Goal: Information Seeking & Learning: Learn about a topic

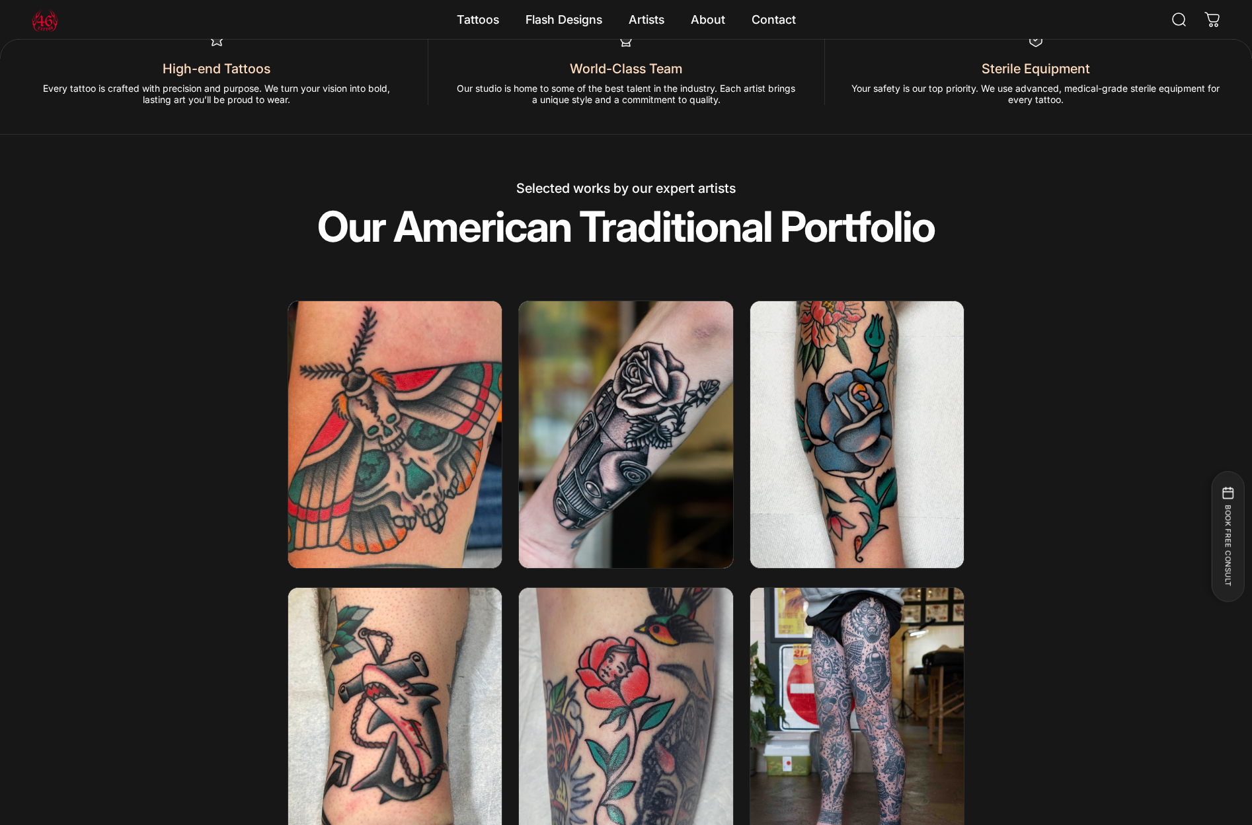
scroll to position [2038, 0]
click at [472, 474] on img at bounding box center [395, 433] width 229 height 285
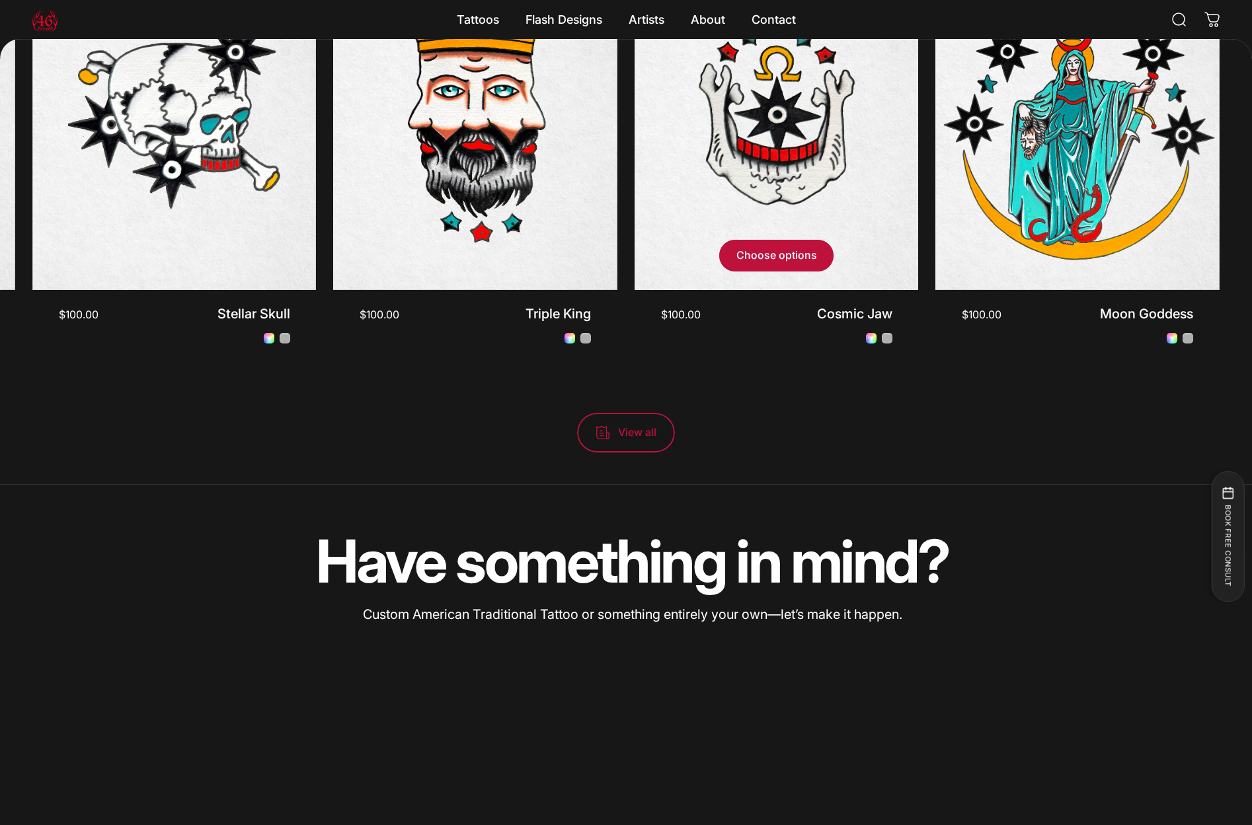
scroll to position [4403, 0]
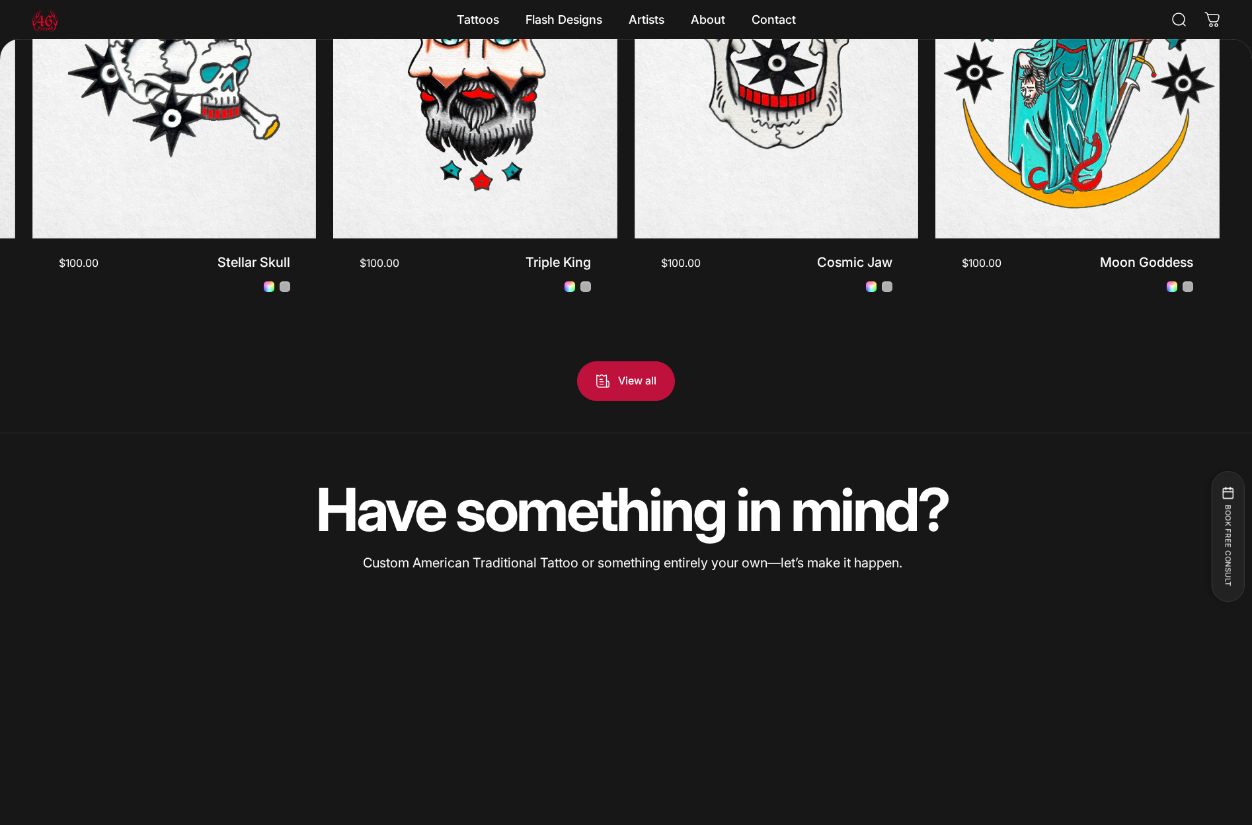
click at [614, 383] on span "View all products in the American Traditional - Flash Tattoos collection" at bounding box center [625, 381] width 147 height 79
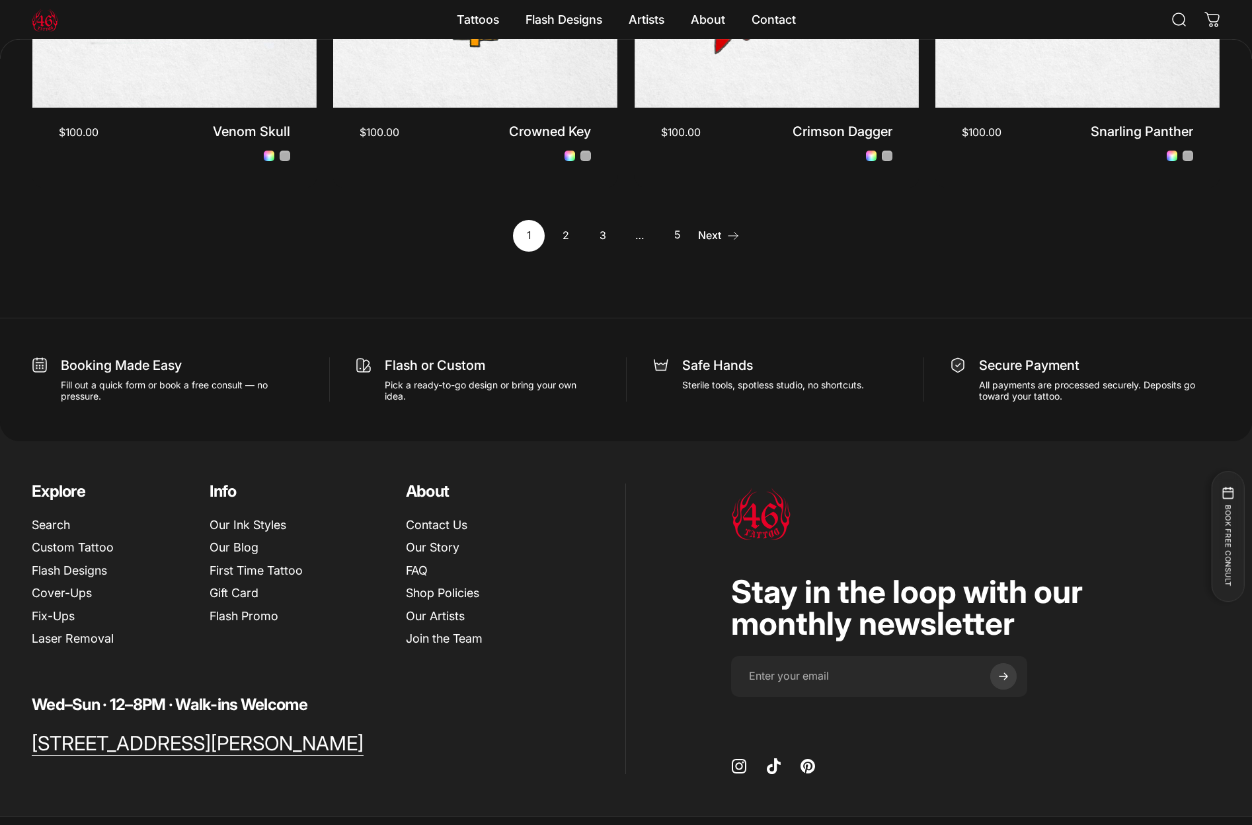
scroll to position [1766, 0]
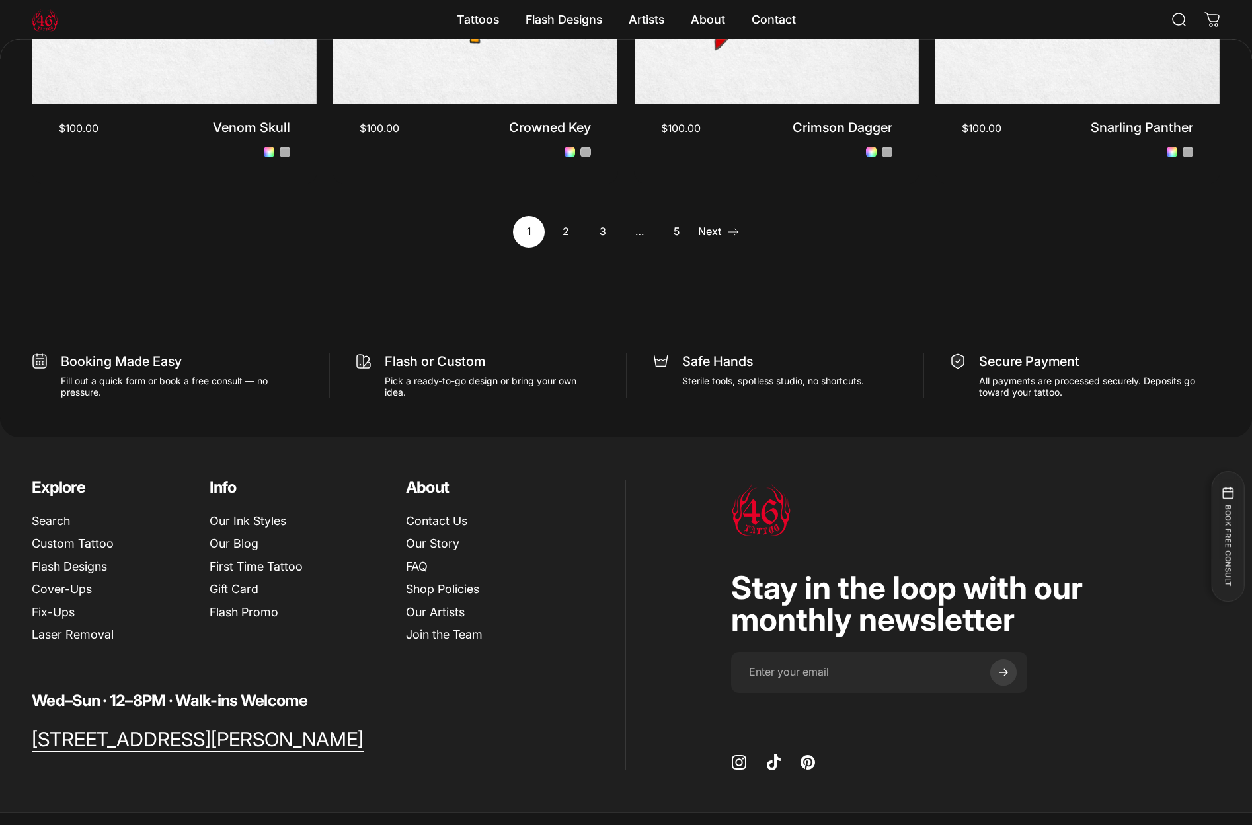
click at [704, 229] on link "Next" at bounding box center [719, 232] width 42 height 32
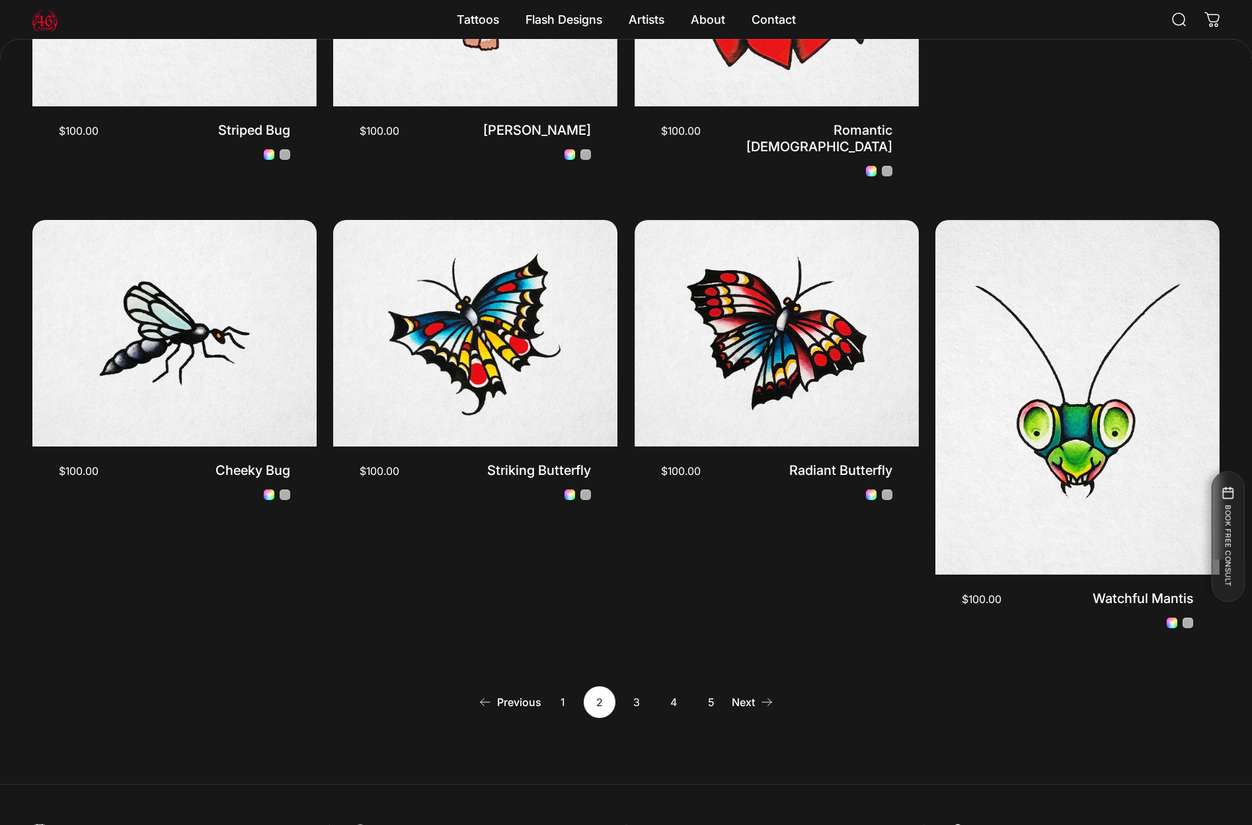
scroll to position [1411, 0]
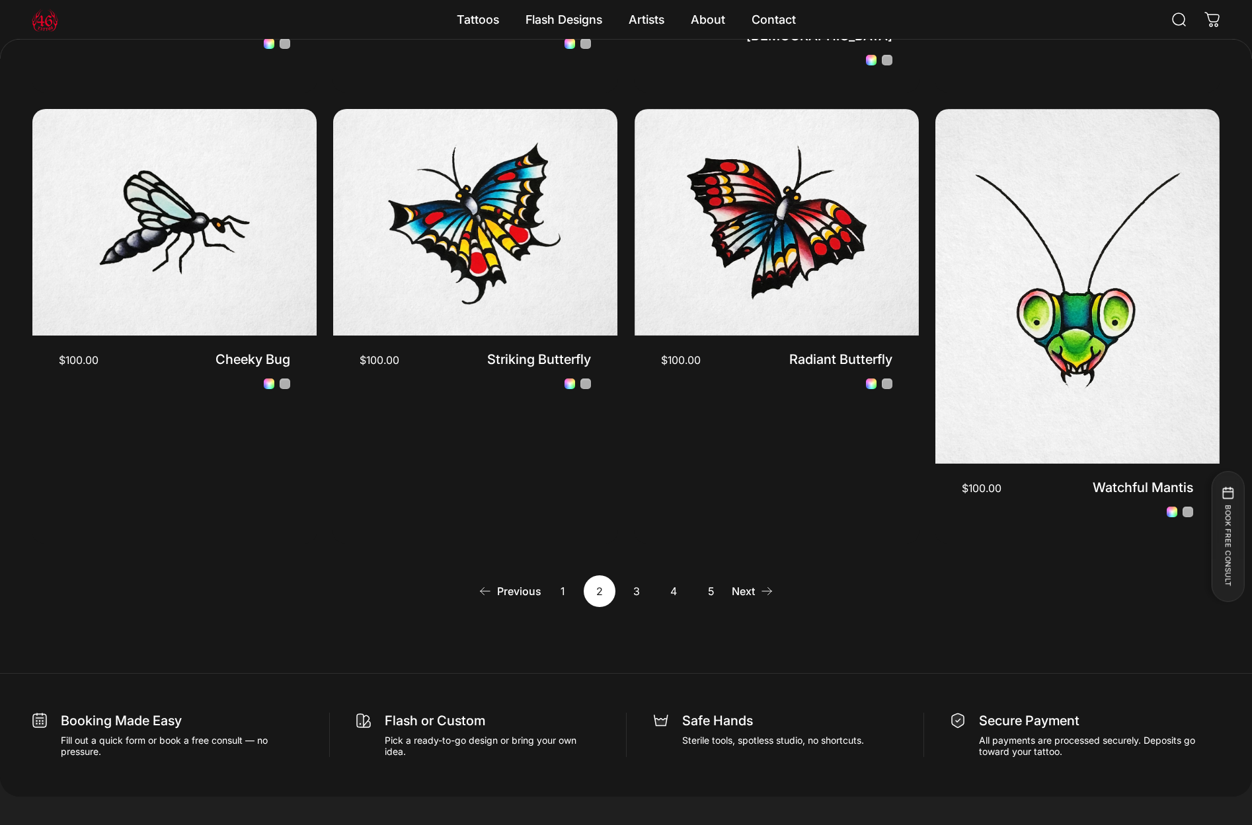
click at [742, 576] on link "Next" at bounding box center [752, 592] width 42 height 32
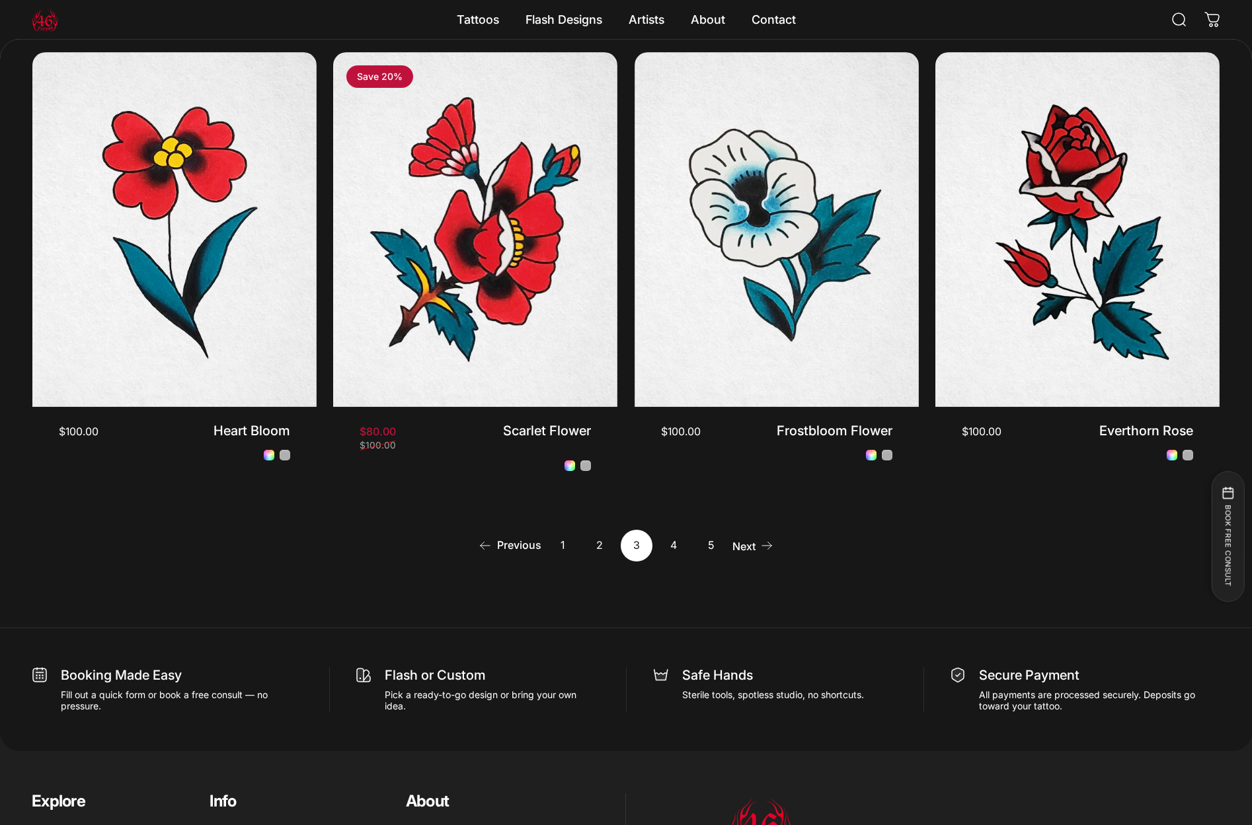
scroll to position [1453, 0]
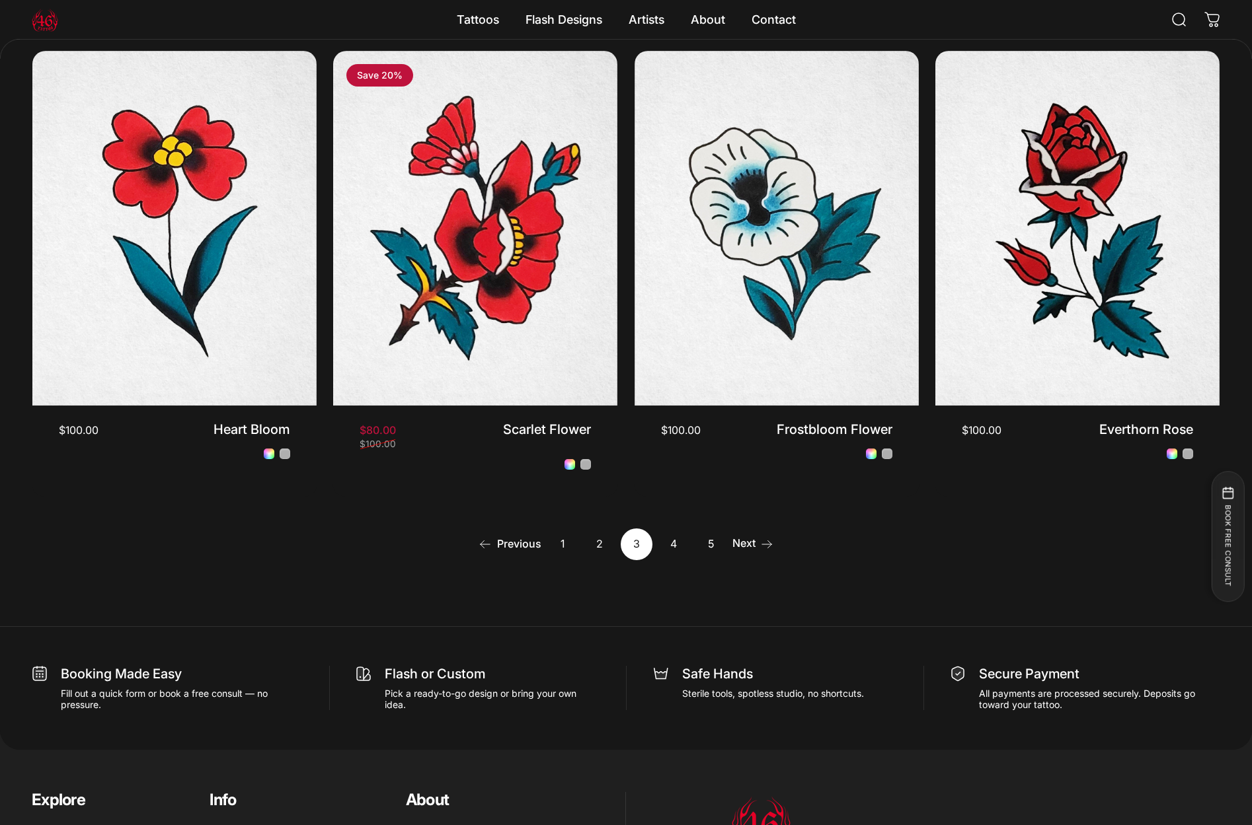
click at [756, 537] on link "Next" at bounding box center [752, 545] width 42 height 32
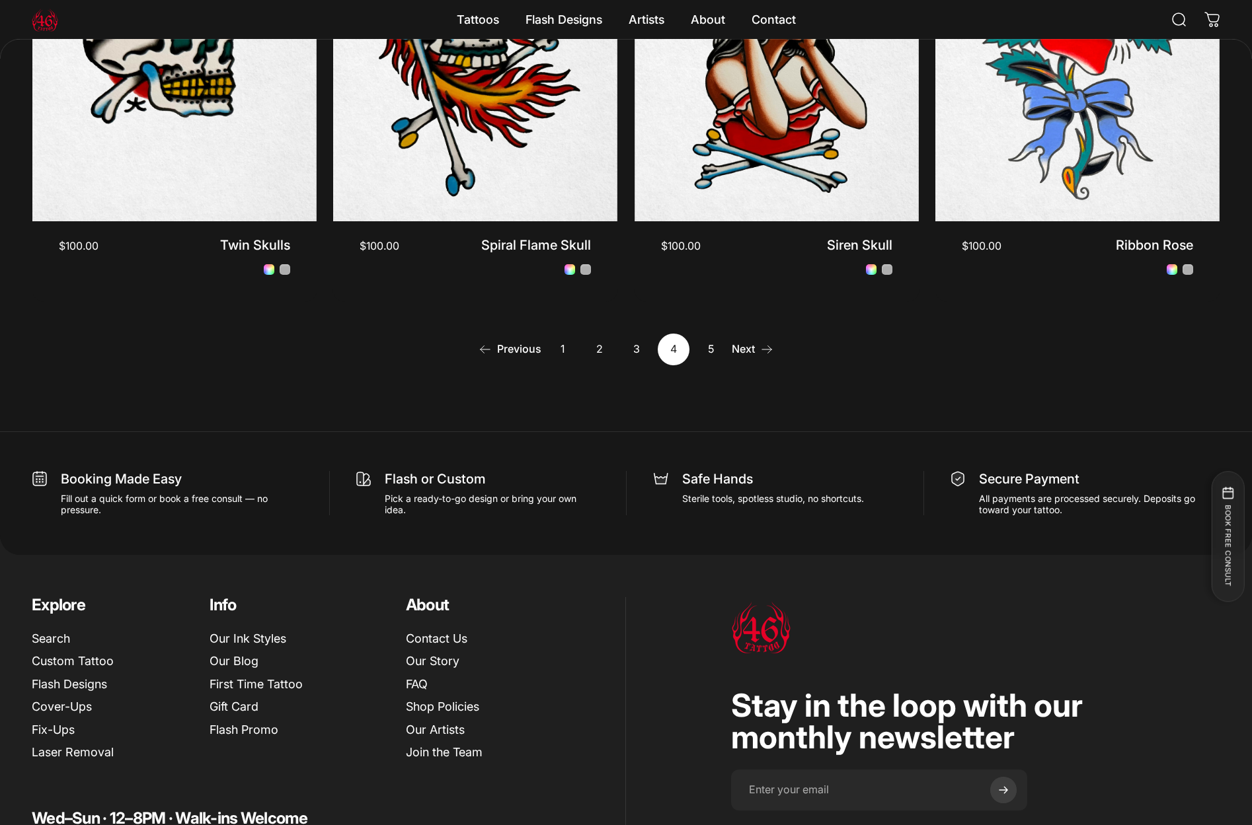
scroll to position [1661, 0]
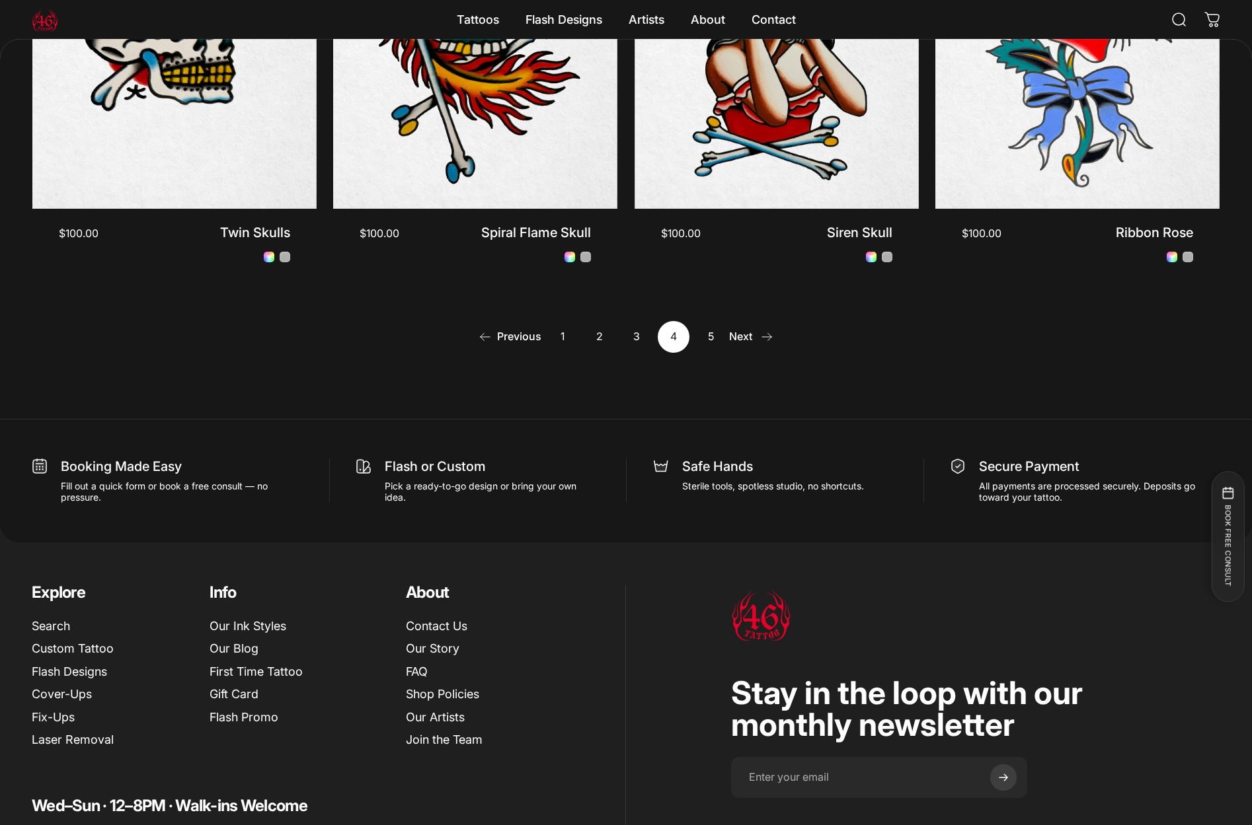
click at [735, 332] on link "Next" at bounding box center [752, 337] width 42 height 32
